Goal: Transaction & Acquisition: Book appointment/travel/reservation

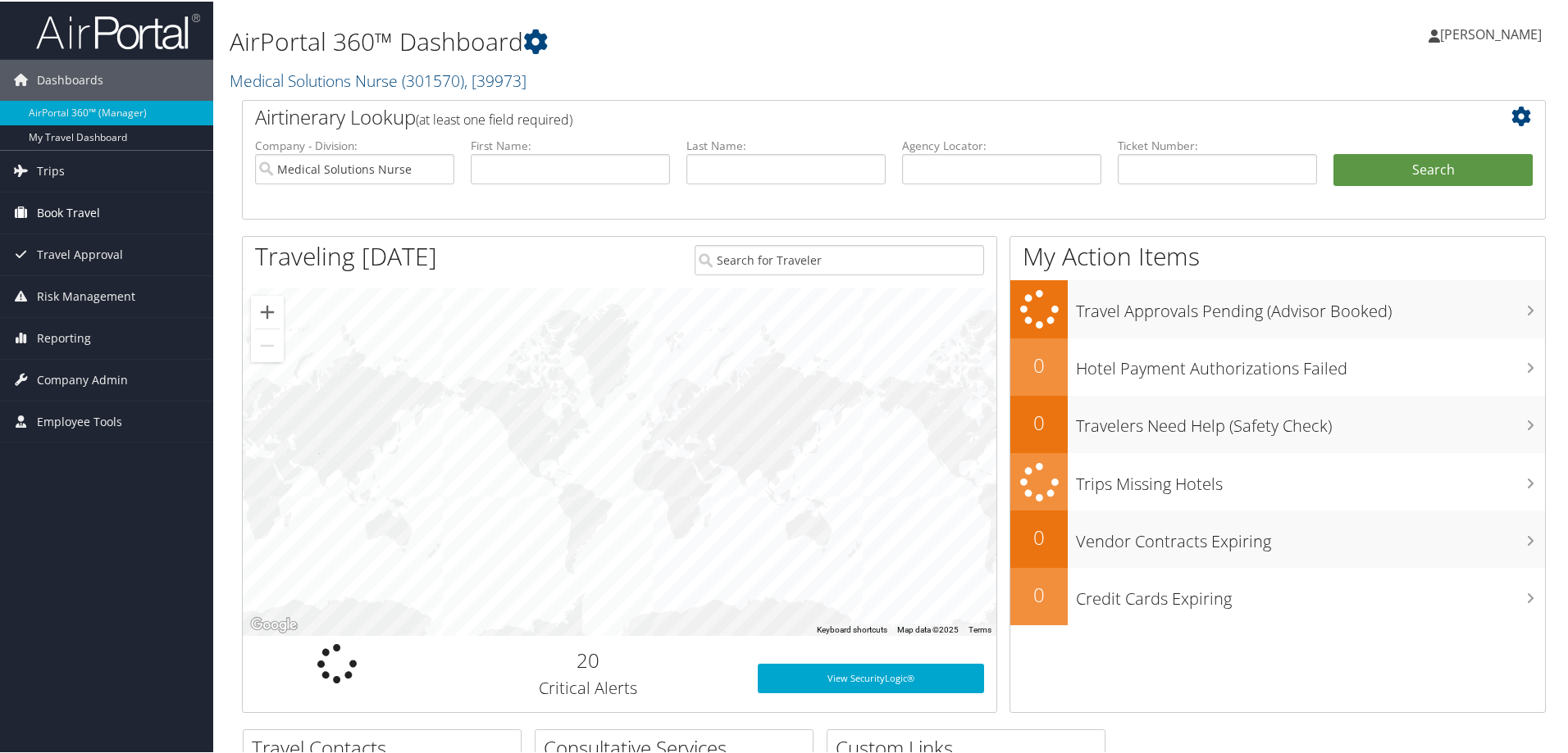
click at [58, 216] on span "Book Travel" at bounding box center [68, 211] width 63 height 41
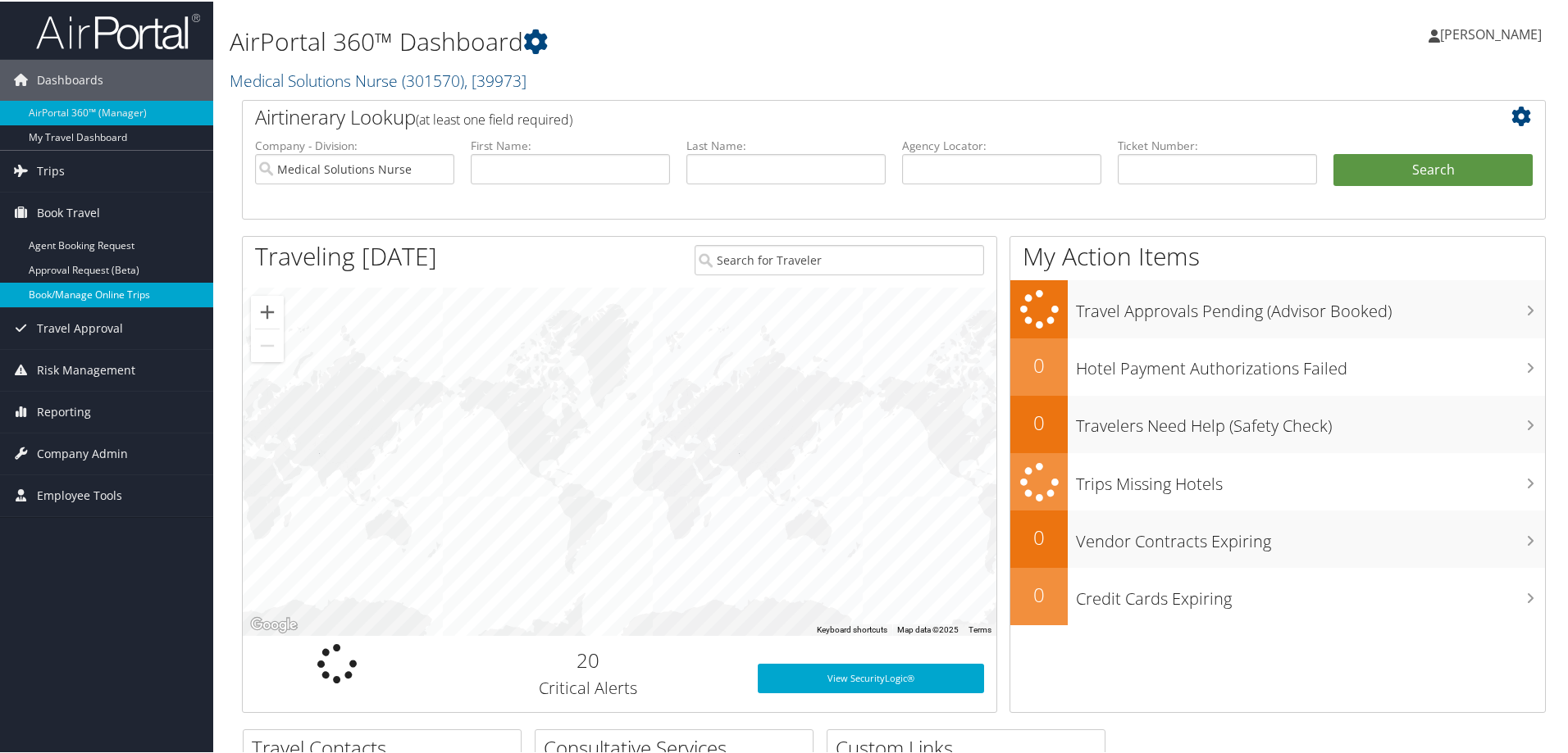
click at [111, 295] on link "Book/Manage Online Trips" at bounding box center [107, 293] width 213 height 25
